Goal: Task Accomplishment & Management: Use online tool/utility

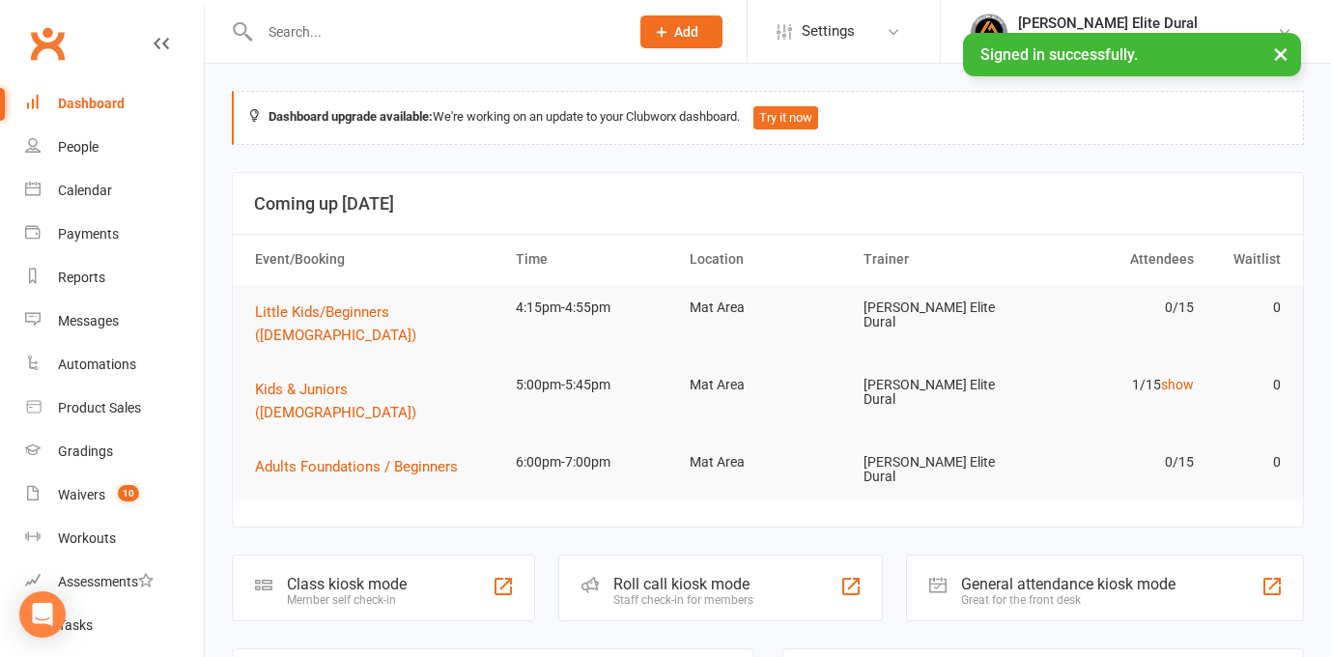
click at [312, 574] on div "Class kiosk mode" at bounding box center [347, 583] width 120 height 18
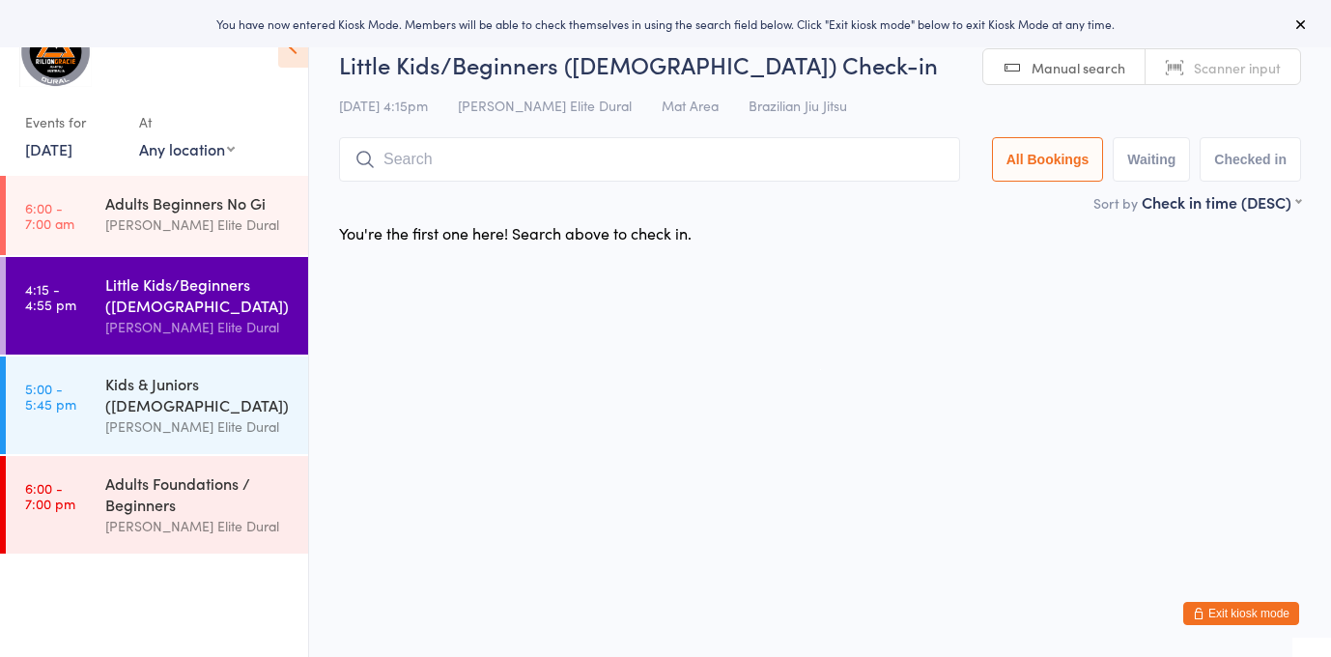
click at [413, 161] on input "search" at bounding box center [649, 159] width 621 height 44
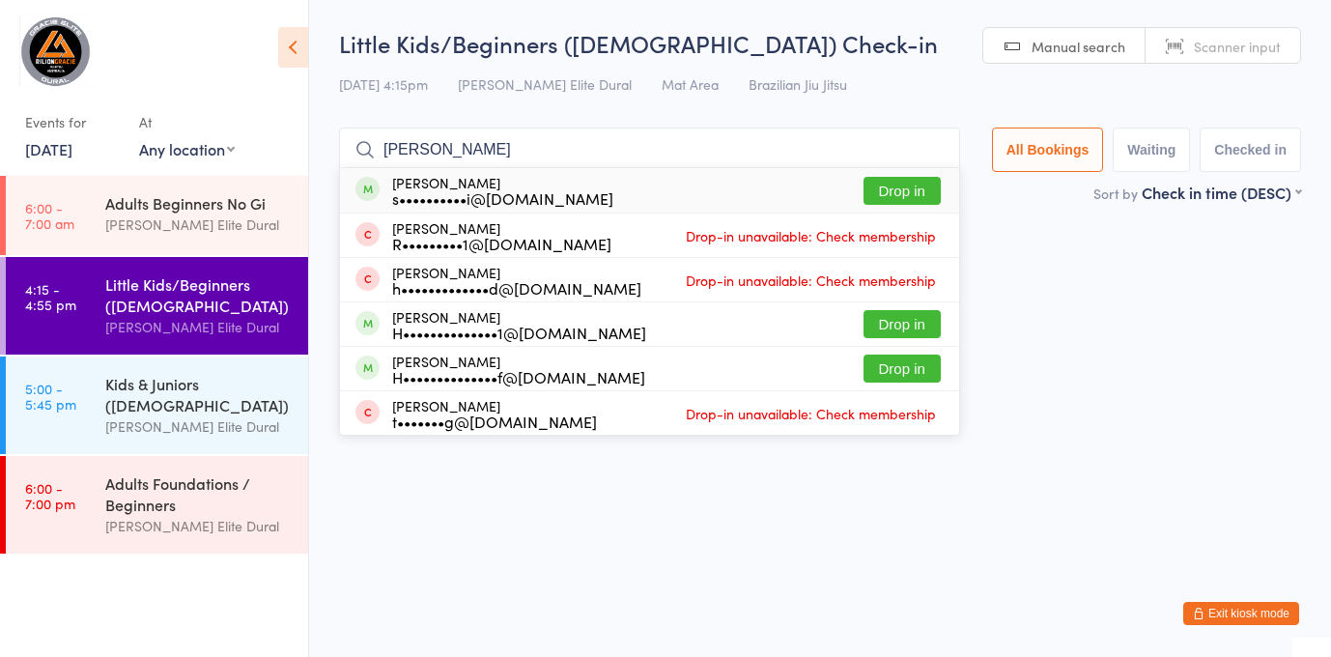
type input "[PERSON_NAME]"
click at [481, 193] on div "s••••••••••i@[DOMAIN_NAME]" at bounding box center [502, 197] width 221 height 15
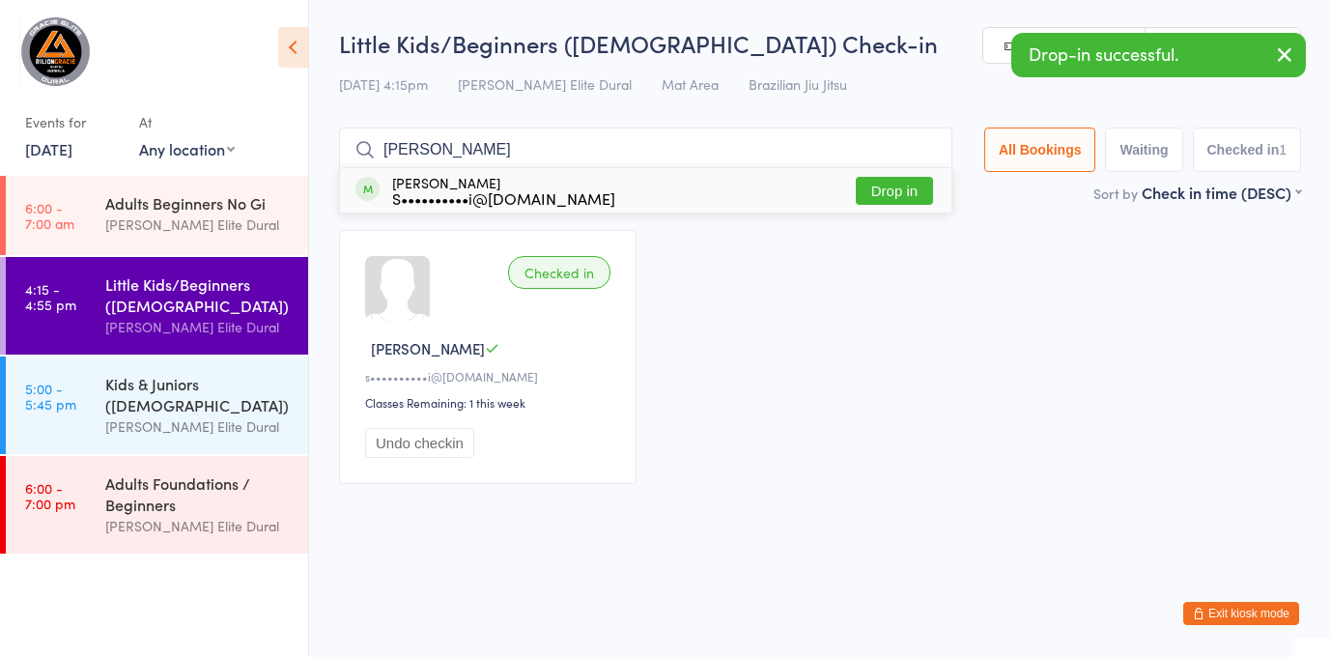
type input "[PERSON_NAME]"
click at [748, 190] on div "[PERSON_NAME] S••••••••••i@[DOMAIN_NAME] Drop in" at bounding box center [645, 190] width 611 height 44
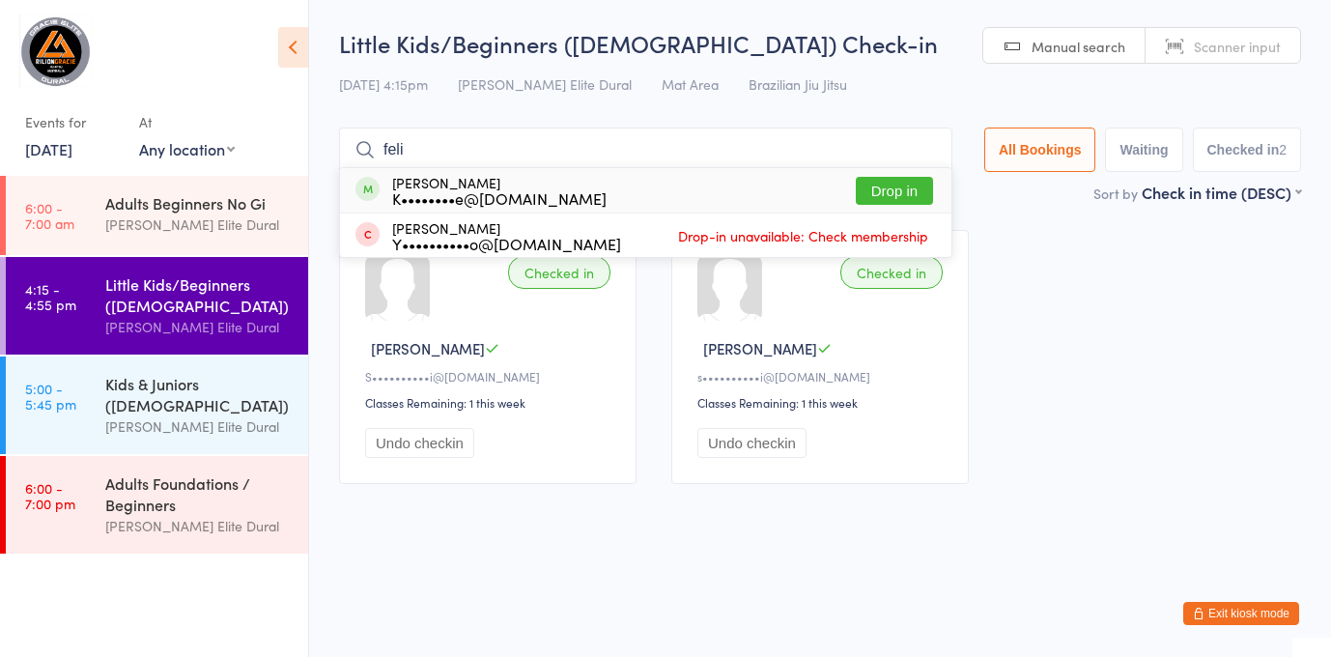
type input "feli"
click at [872, 191] on button "Drop in" at bounding box center [893, 191] width 77 height 28
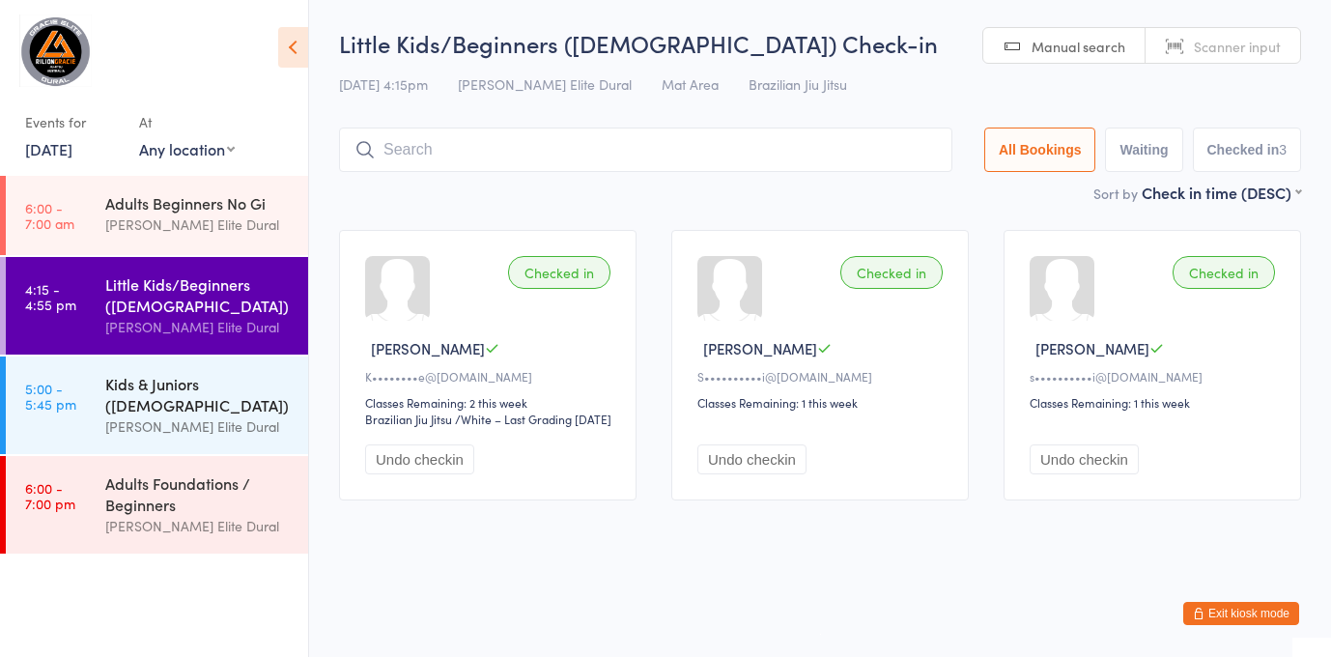
click at [130, 387] on div "Kids & Juniors ([DEMOGRAPHIC_DATA])" at bounding box center [198, 394] width 186 height 42
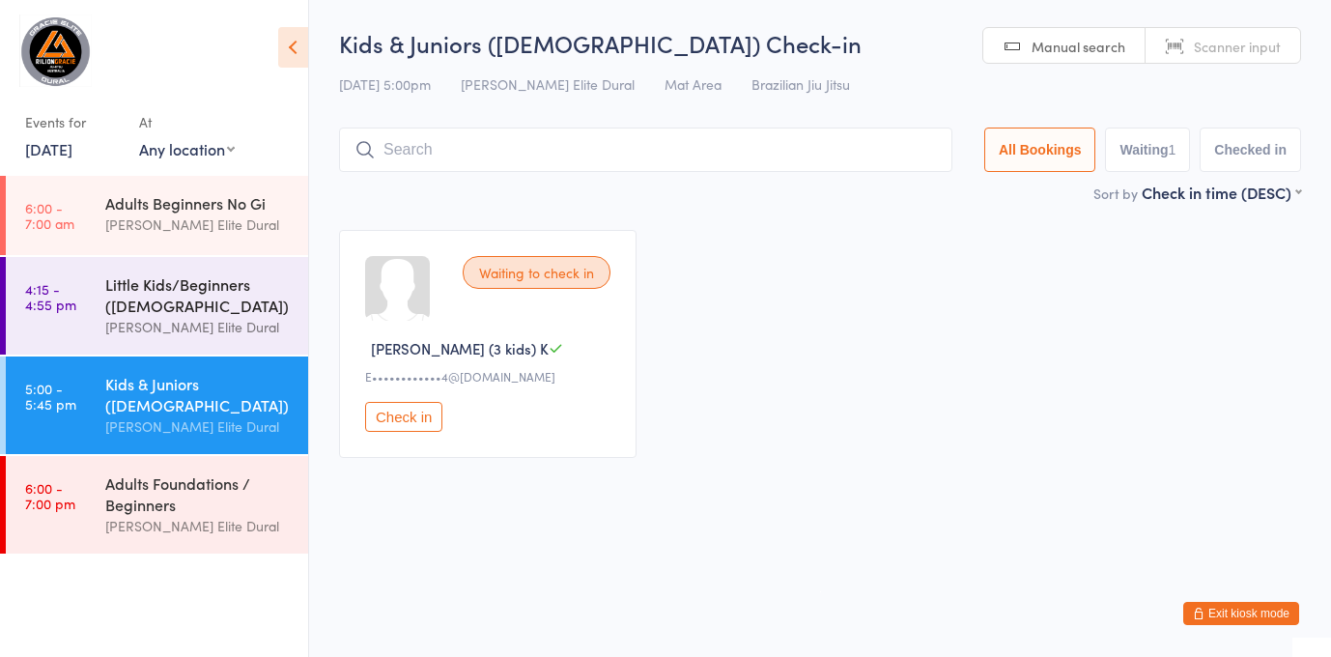
click at [156, 310] on div "Little Kids/Beginners ([DEMOGRAPHIC_DATA])" at bounding box center [198, 294] width 186 height 42
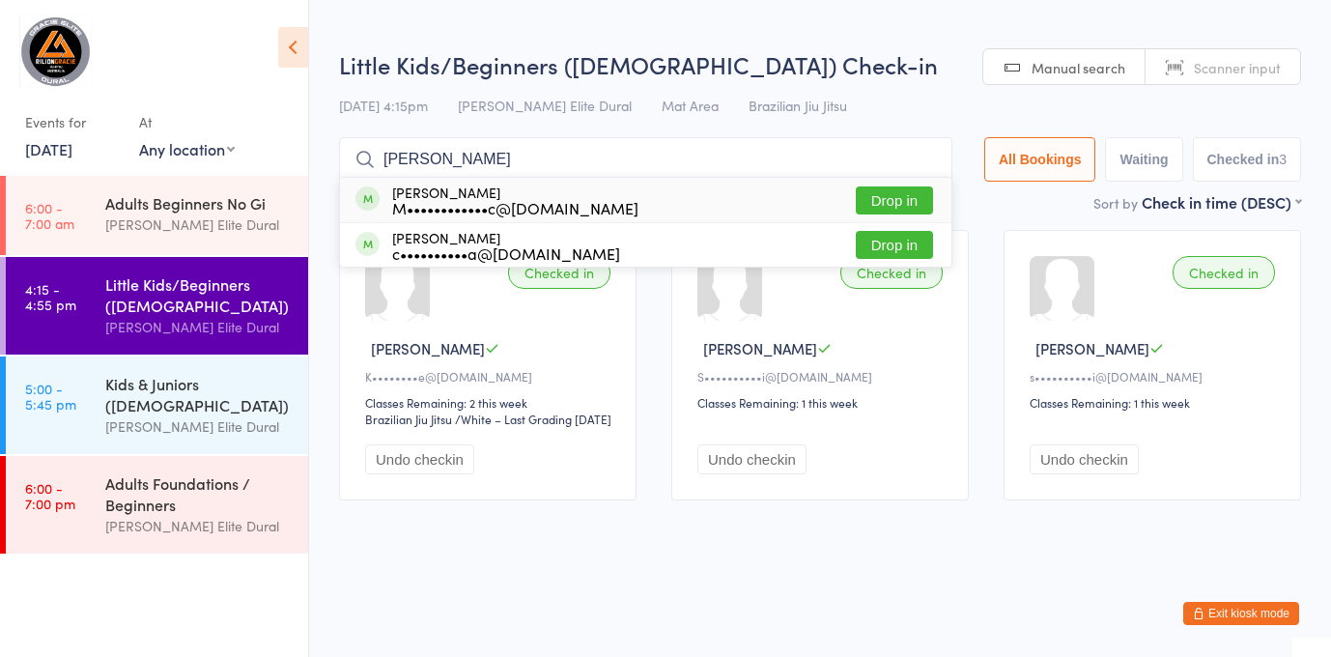
type input "[PERSON_NAME]"
click at [525, 200] on div "M••••••••••••c@[DOMAIN_NAME]" at bounding box center [515, 207] width 246 height 15
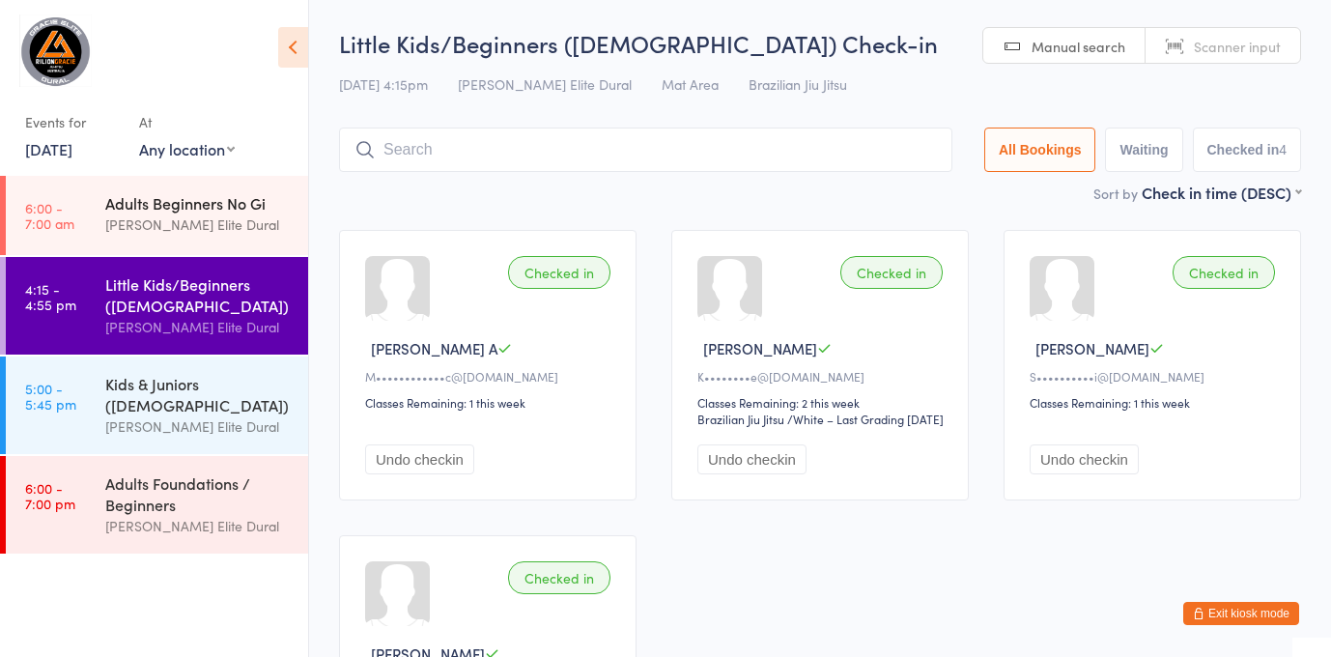
click at [198, 237] on div "Adults Beginners No Gi [PERSON_NAME] Elite Dural" at bounding box center [206, 214] width 203 height 76
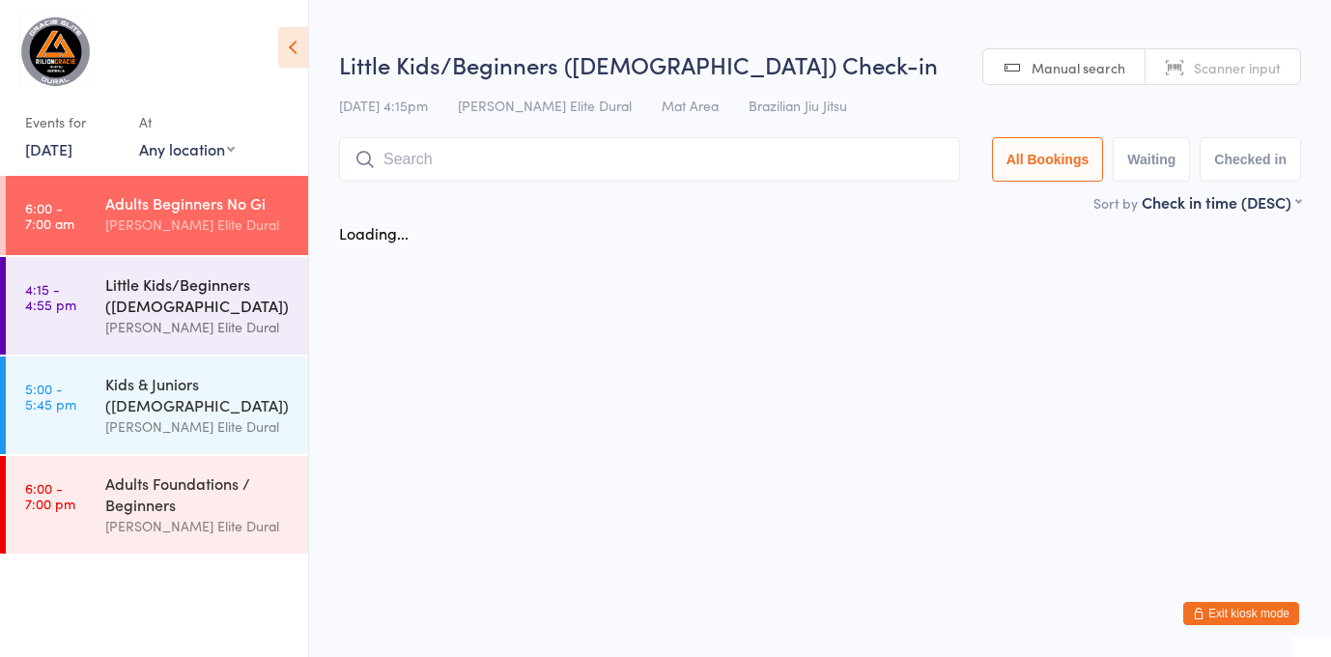
click at [171, 291] on div "Little Kids/Beginners ([DEMOGRAPHIC_DATA])" at bounding box center [198, 294] width 186 height 42
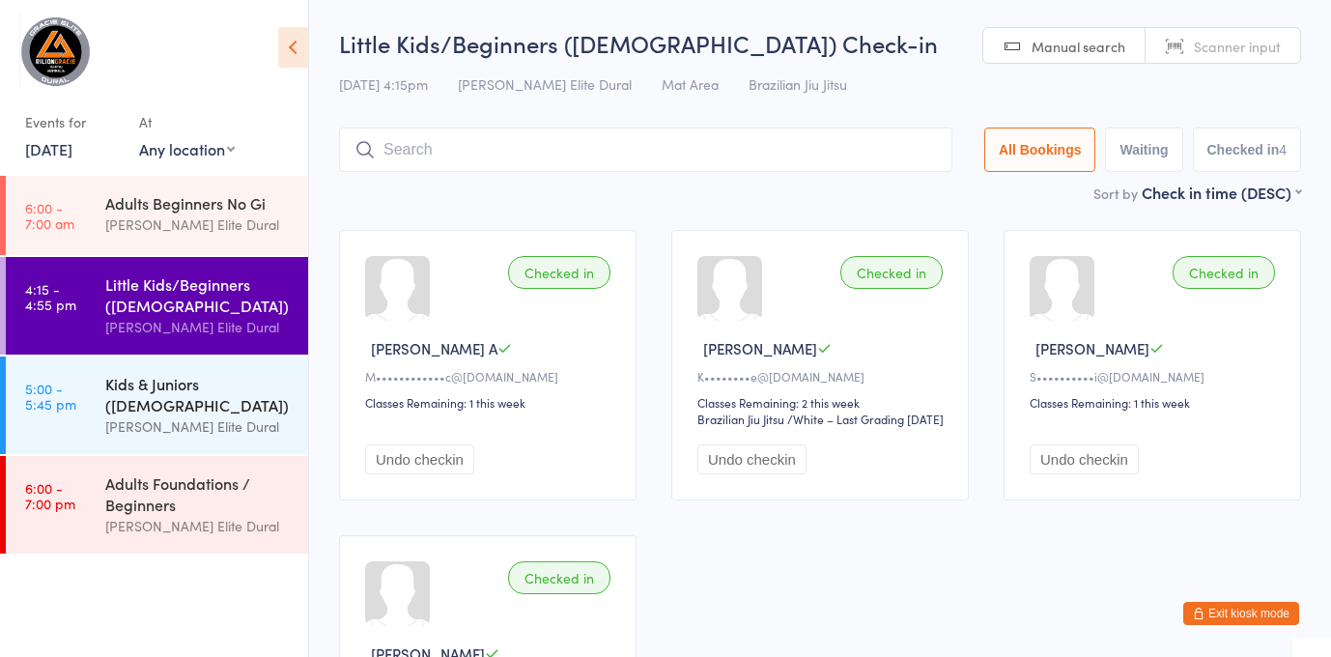
click at [115, 403] on div "Kids & Juniors ([DEMOGRAPHIC_DATA])" at bounding box center [198, 394] width 186 height 42
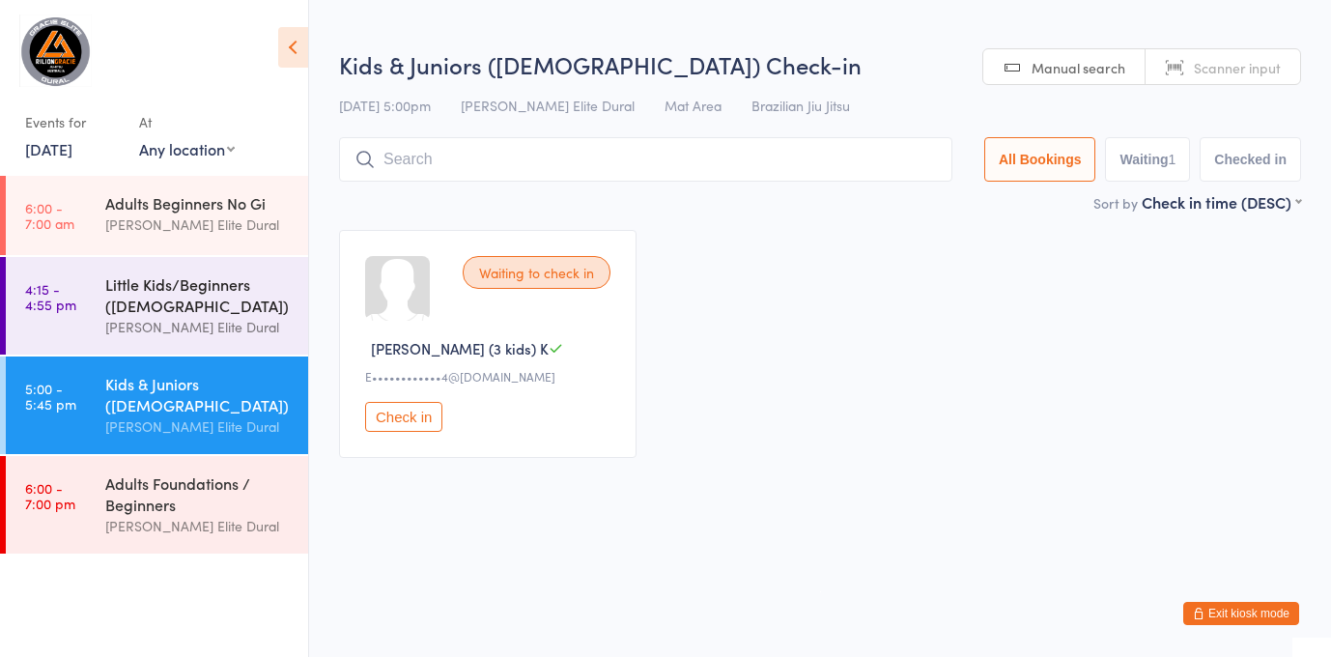
click at [126, 319] on div "[PERSON_NAME] Elite Dural" at bounding box center [198, 327] width 186 height 22
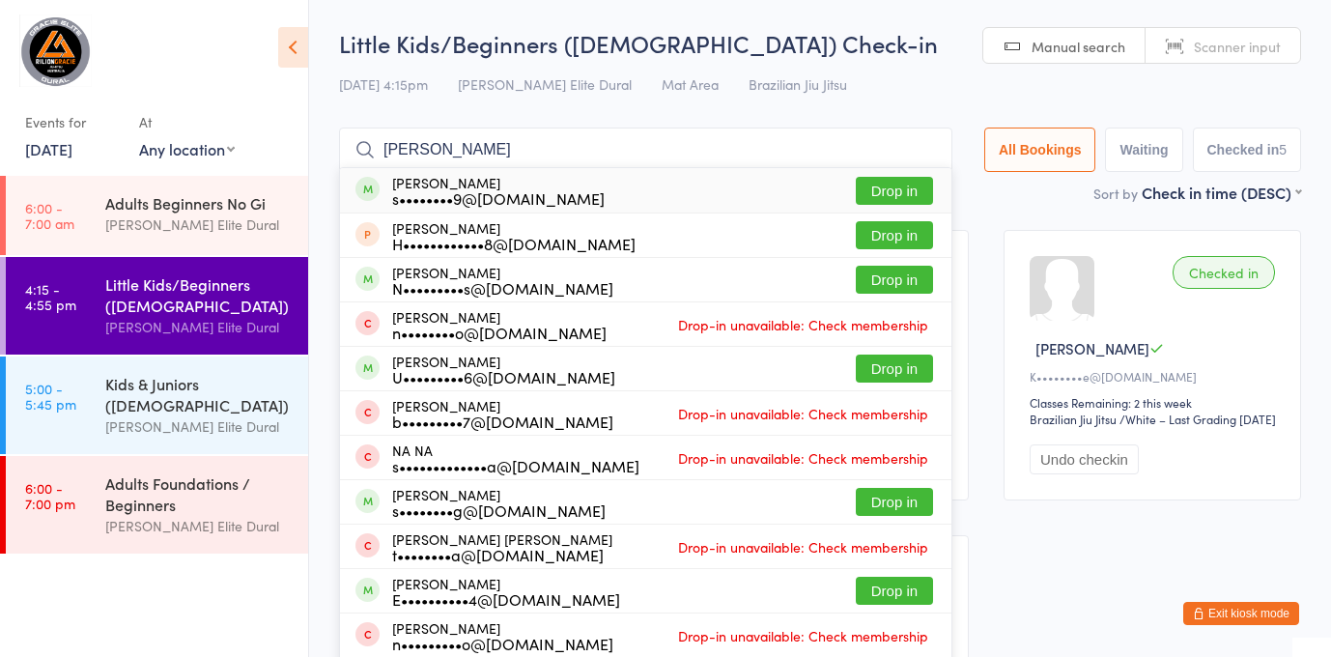
type input "[PERSON_NAME]"
click at [581, 182] on div "[PERSON_NAME] s••••••••9@[DOMAIN_NAME] Drop in" at bounding box center [645, 190] width 611 height 44
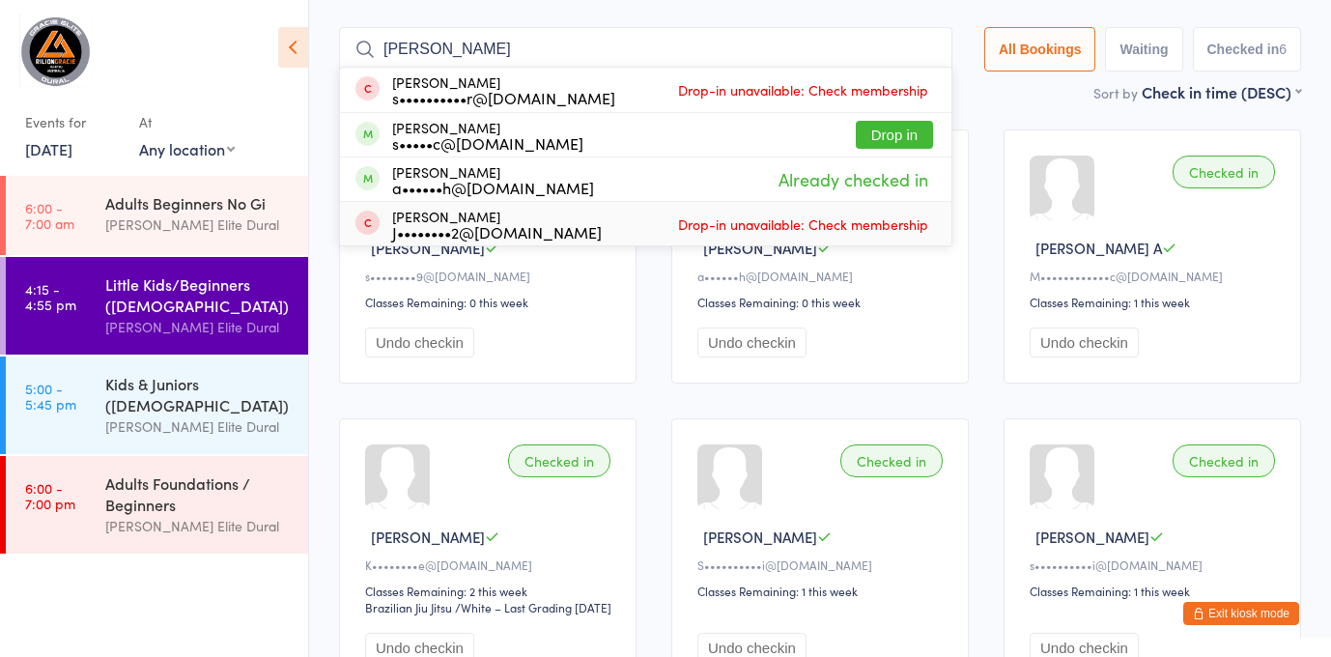
scroll to position [90, 0]
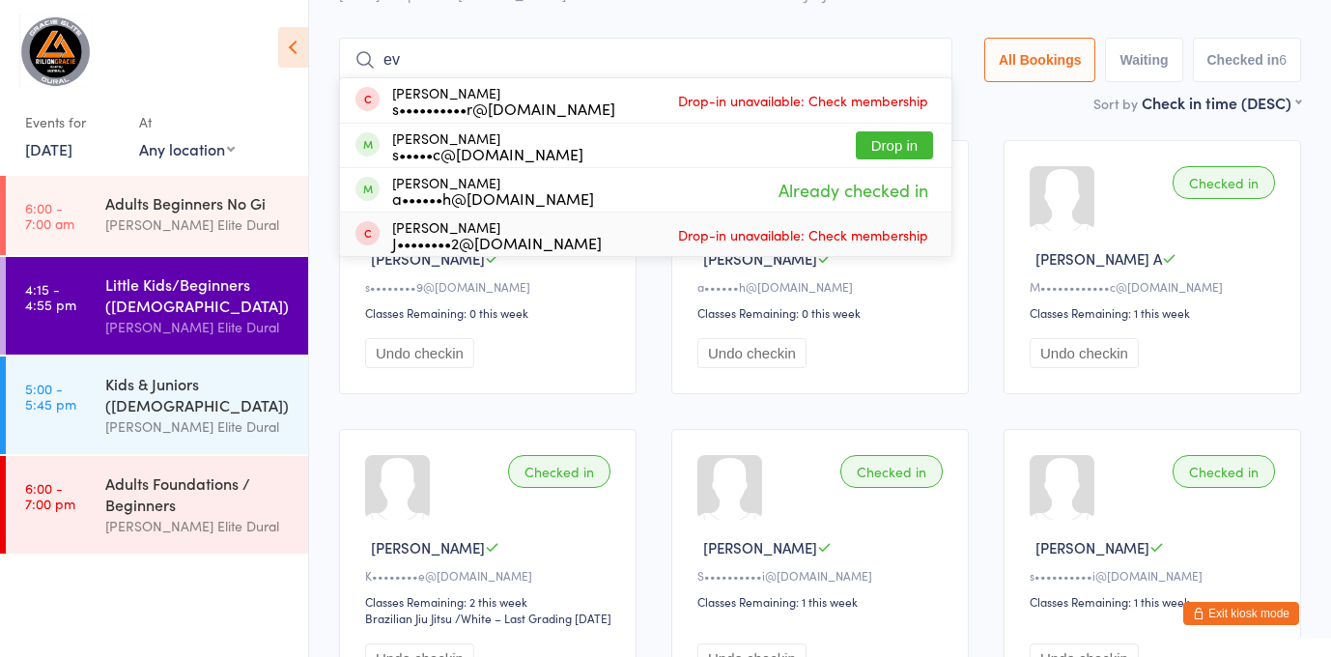
type input "e"
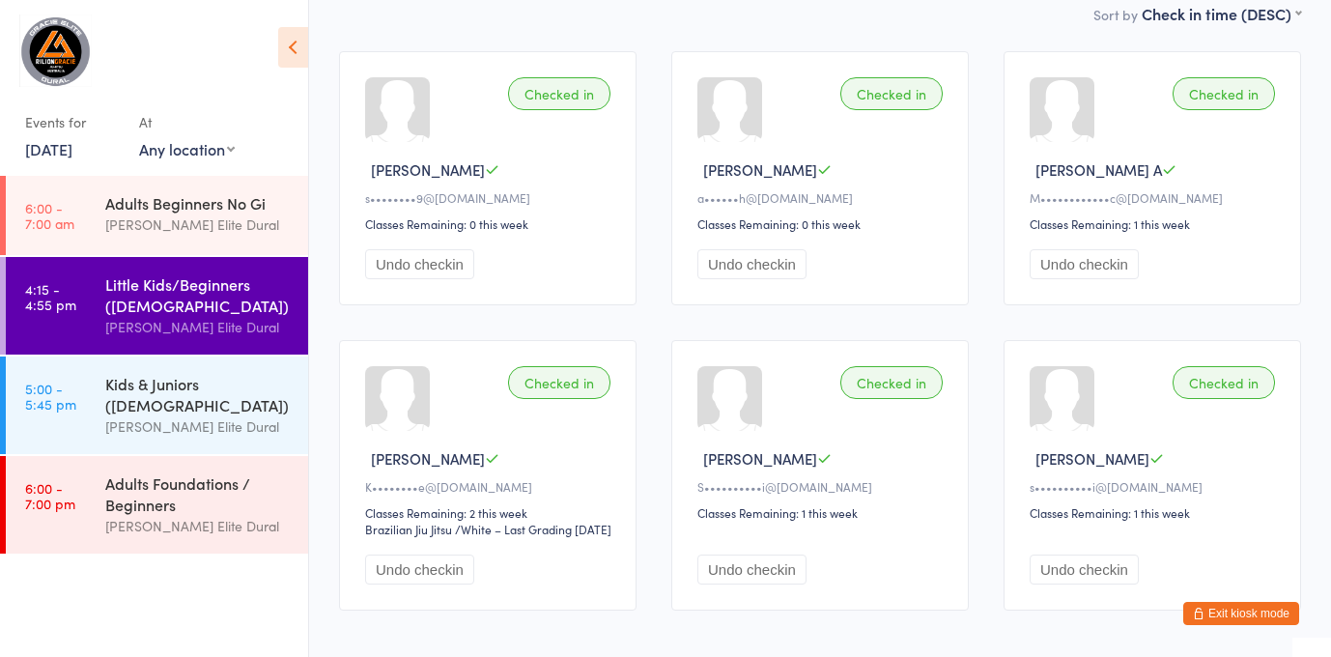
scroll to position [0, 0]
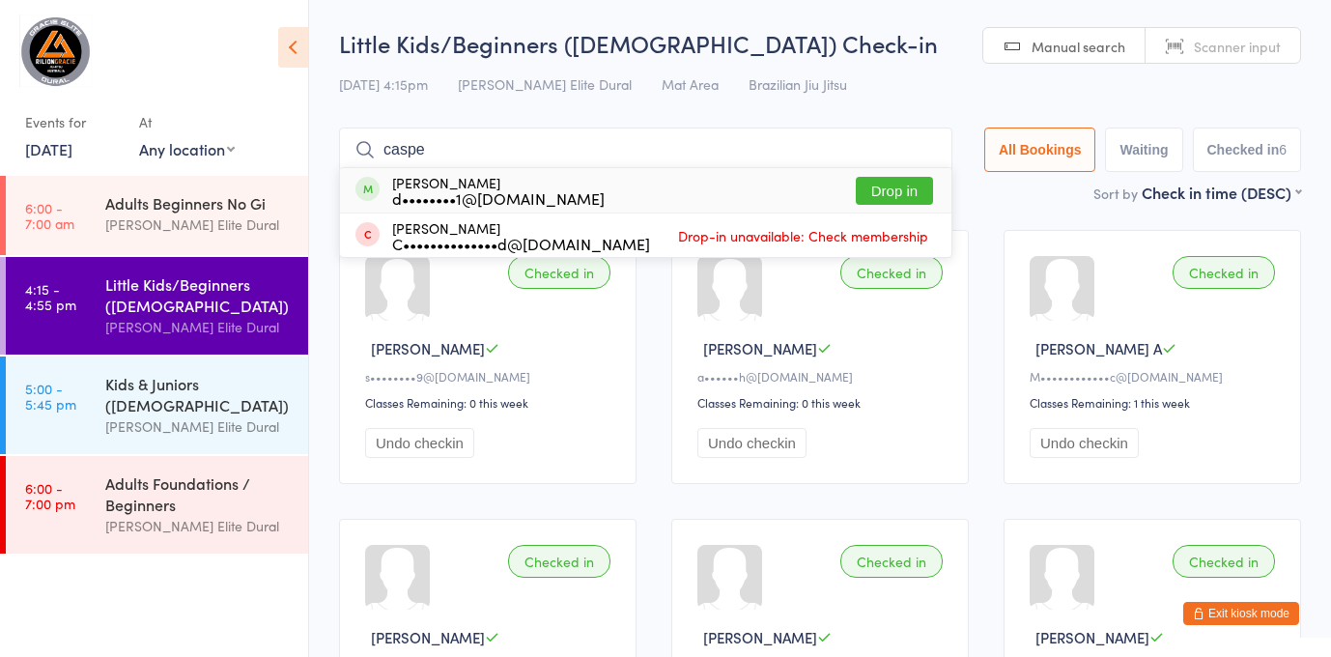
type input "caspe"
click at [595, 202] on div "[PERSON_NAME] d••••••••1@[DOMAIN_NAME] Drop in" at bounding box center [645, 190] width 611 height 44
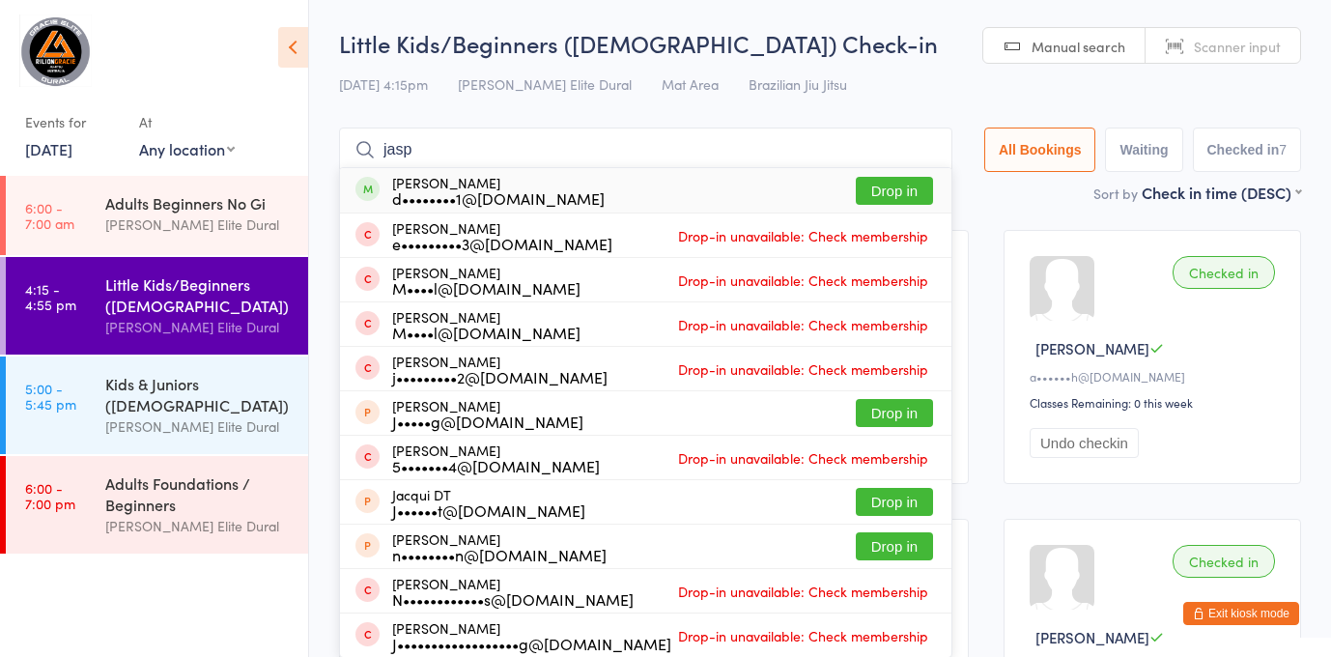
type input "jasp"
click at [509, 199] on div "d••••••••1@[DOMAIN_NAME]" at bounding box center [498, 197] width 212 height 15
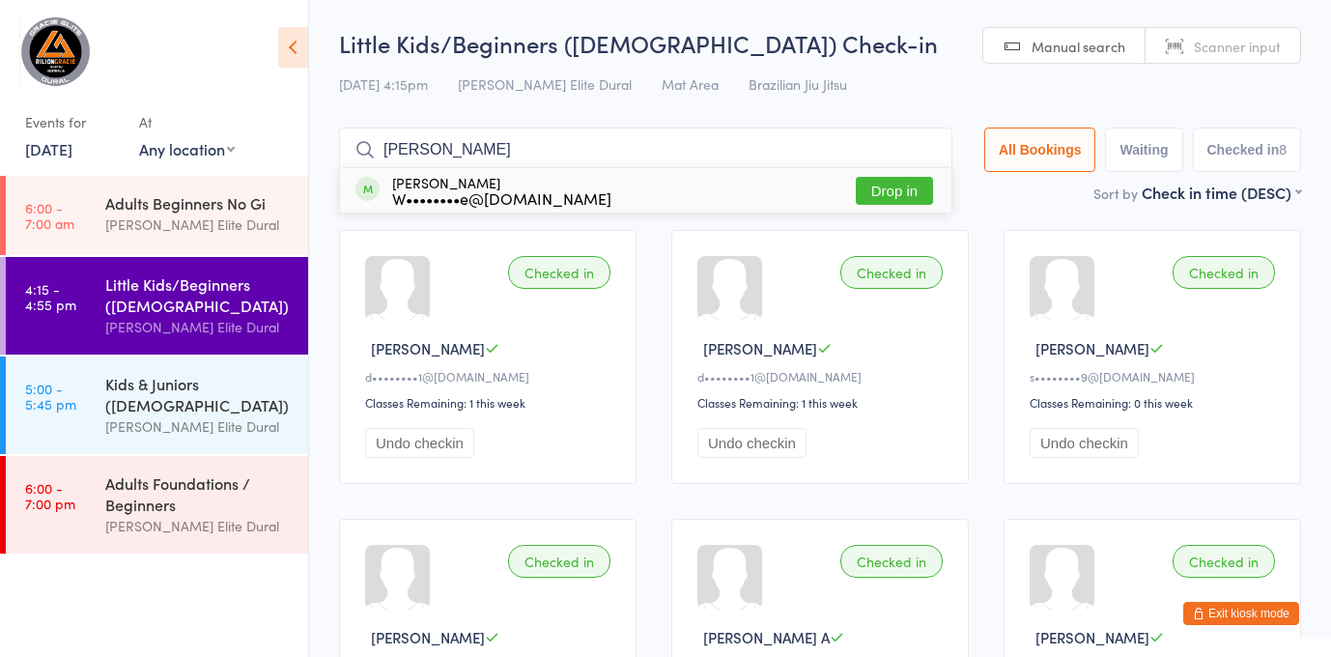
type input "[PERSON_NAME]"
click at [516, 198] on div "W••••••••e@[DOMAIN_NAME]" at bounding box center [501, 197] width 219 height 15
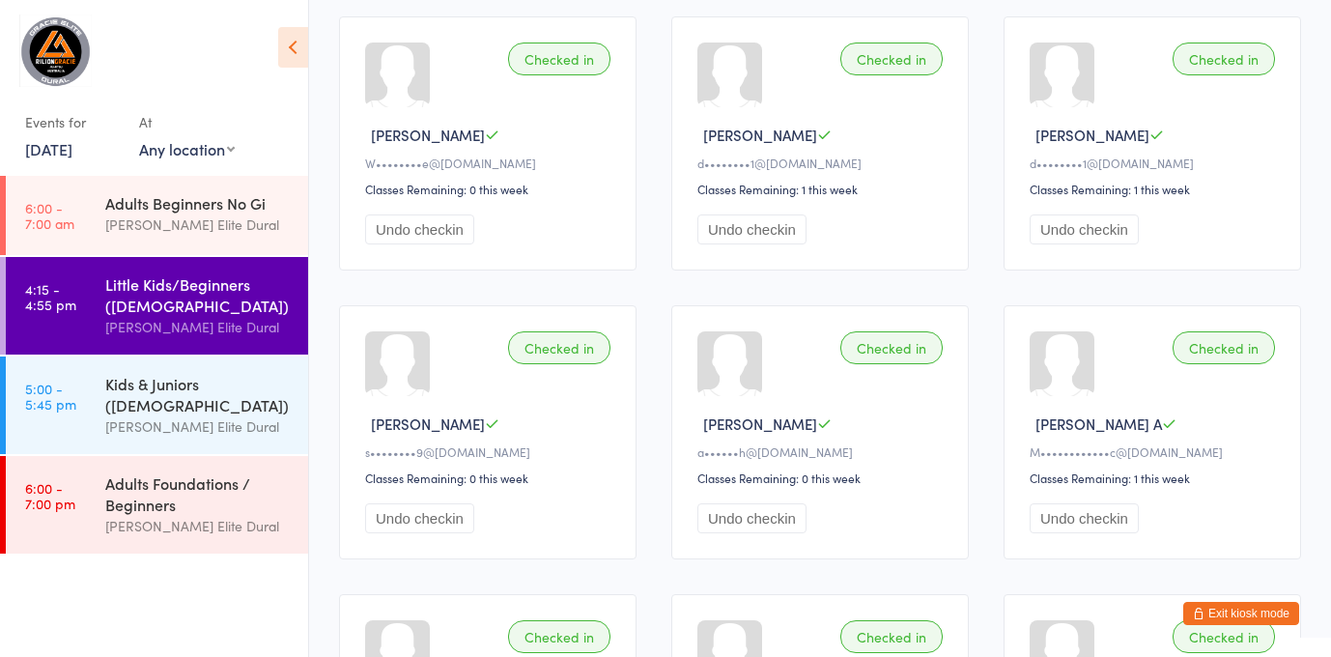
scroll to position [157, 0]
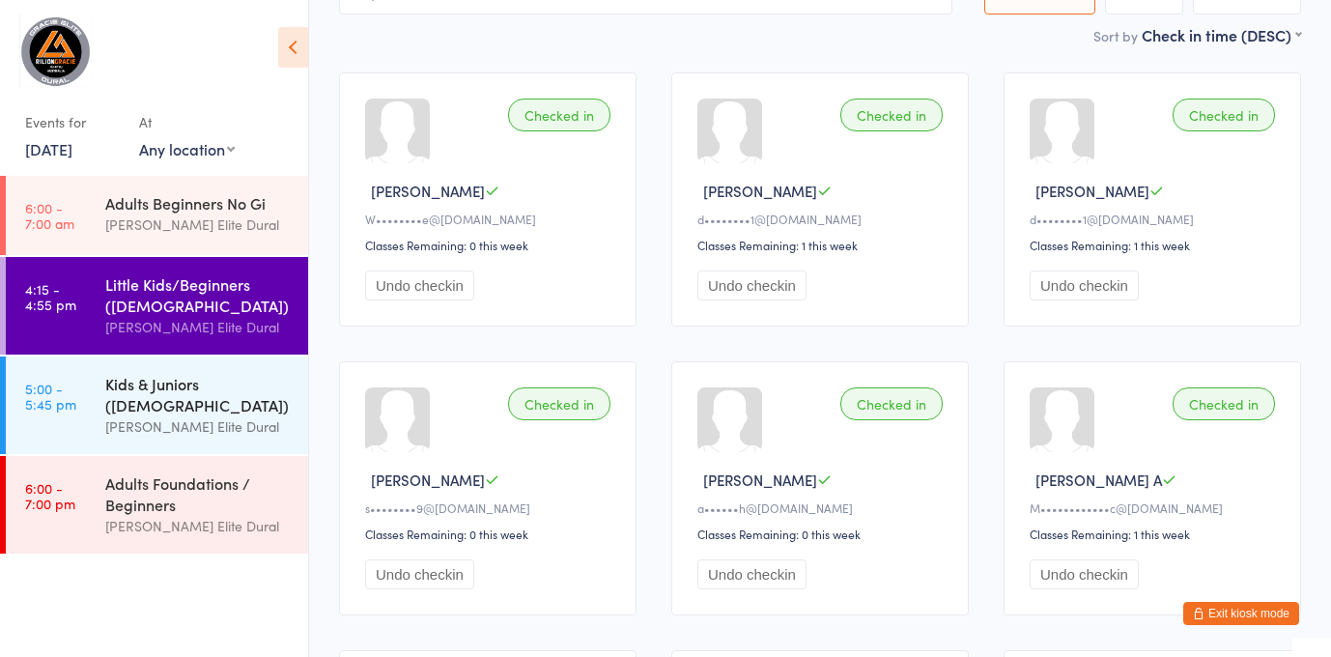
click at [138, 392] on div "Kids & Juniors ([DEMOGRAPHIC_DATA])" at bounding box center [198, 394] width 186 height 42
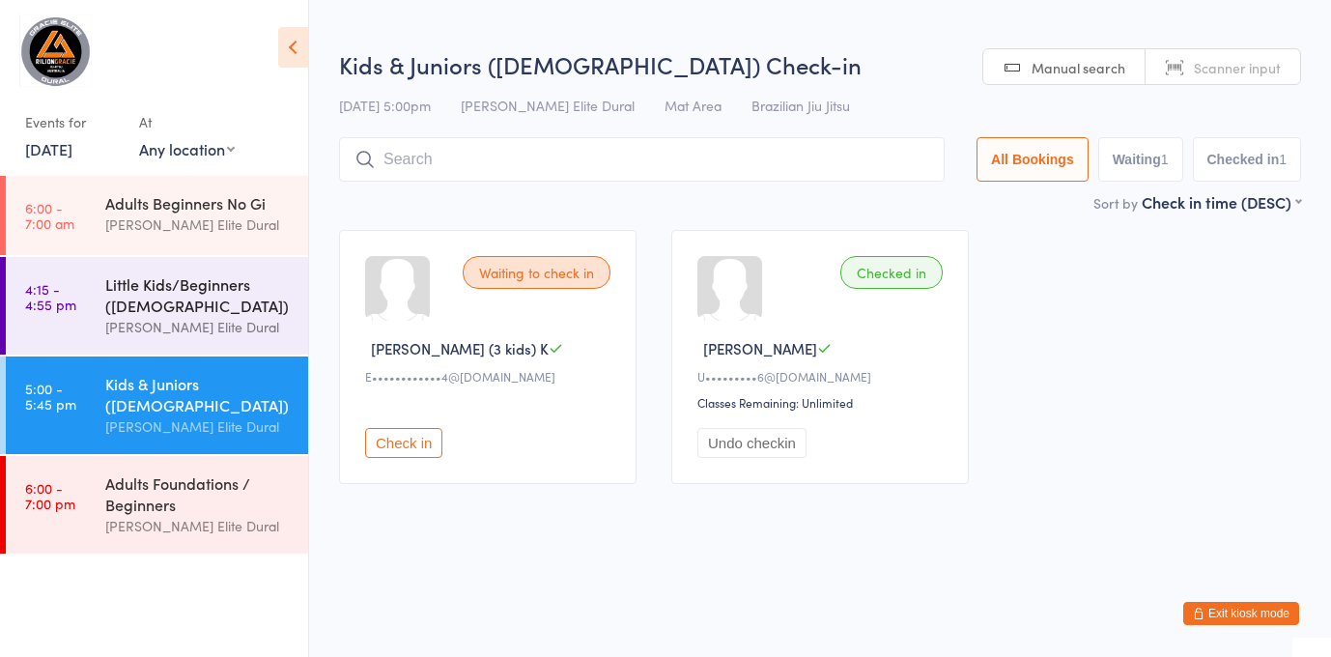
click at [168, 322] on div "[PERSON_NAME] Elite Dural" at bounding box center [198, 327] width 186 height 22
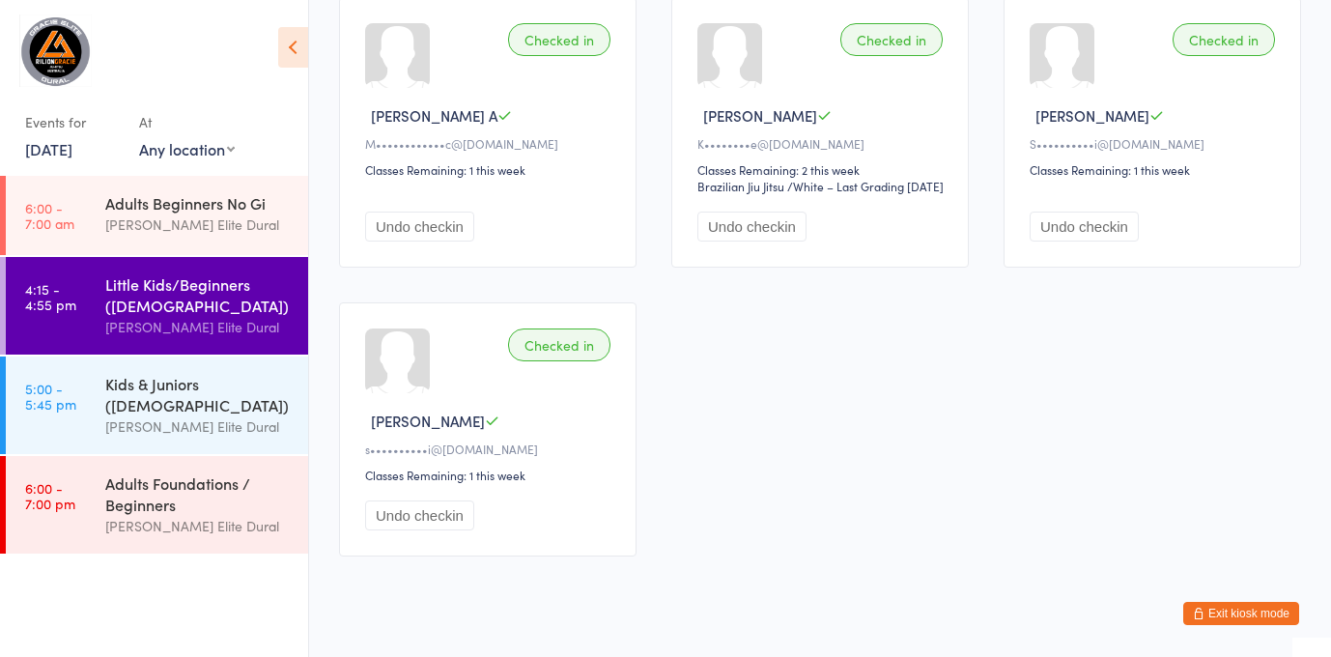
scroll to position [822, 0]
